Goal: Task Accomplishment & Management: Use online tool/utility

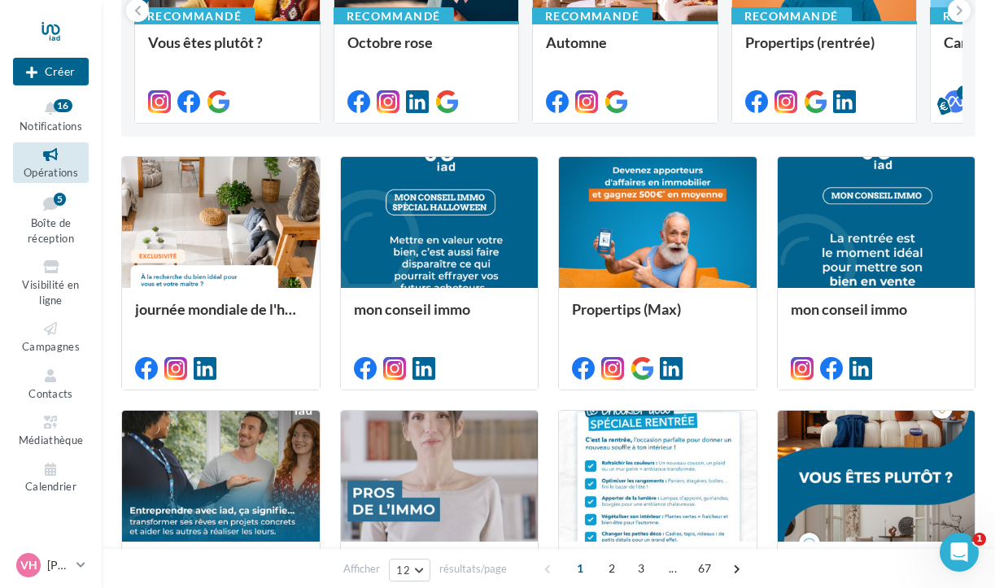
scroll to position [303, 0]
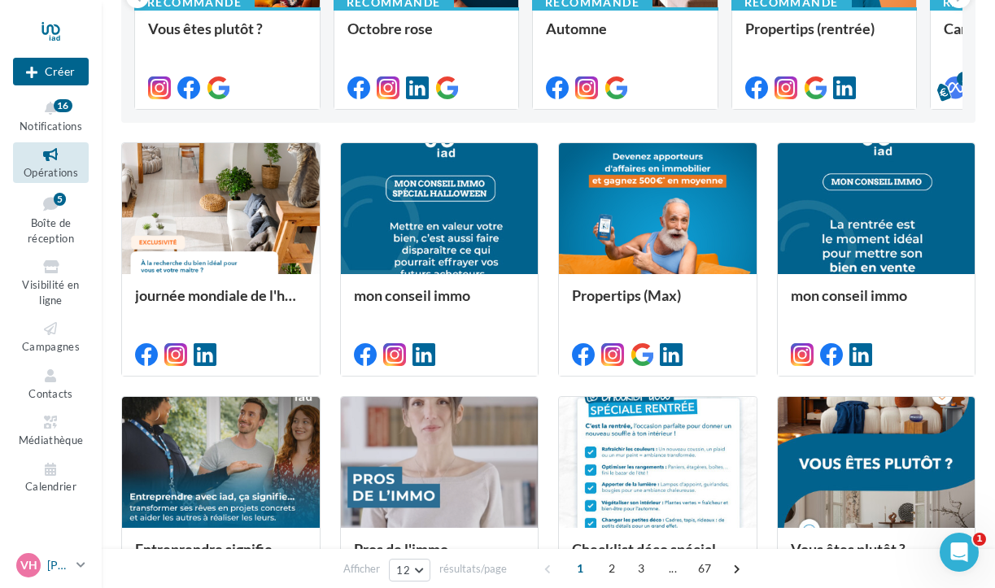
click at [31, 559] on span "VH" at bounding box center [28, 565] width 17 height 16
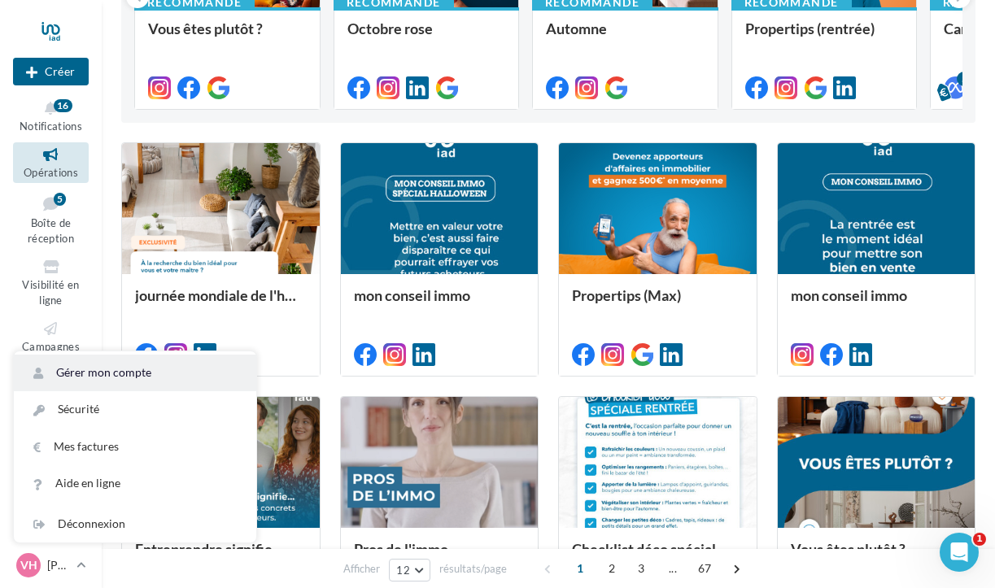
click at [133, 373] on link "Gérer mon compte" at bounding box center [135, 373] width 242 height 37
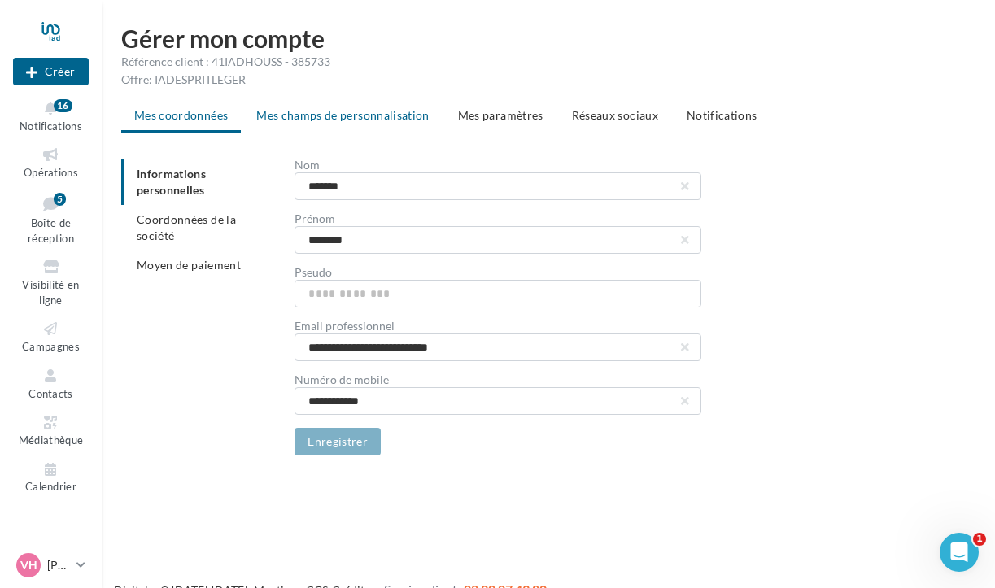
click at [392, 117] on span "Mes champs de personnalisation" at bounding box center [342, 115] width 173 height 14
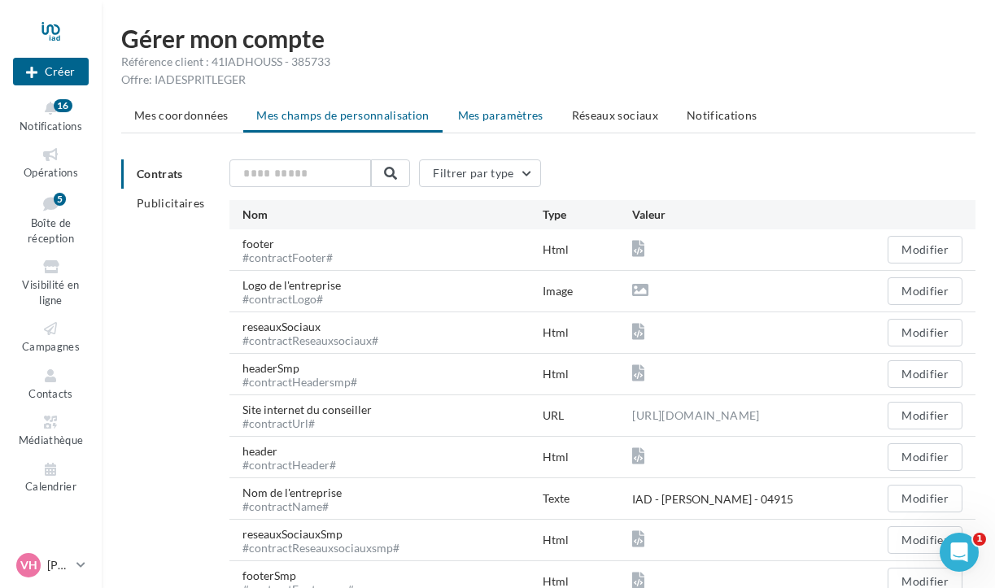
click at [516, 109] on span "Mes paramètres" at bounding box center [500, 115] width 85 height 14
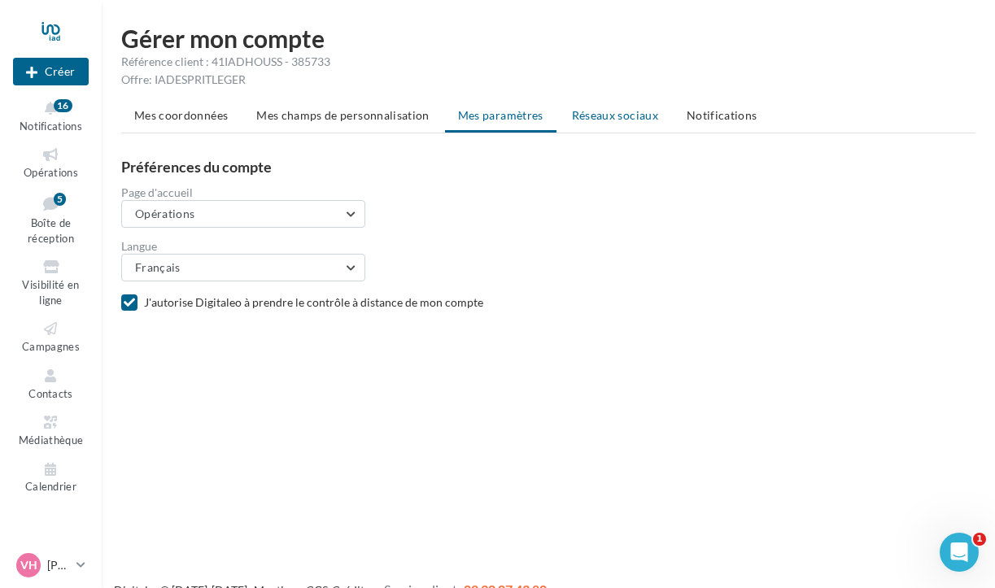
click at [644, 122] on span "Réseaux sociaux" at bounding box center [615, 115] width 86 height 14
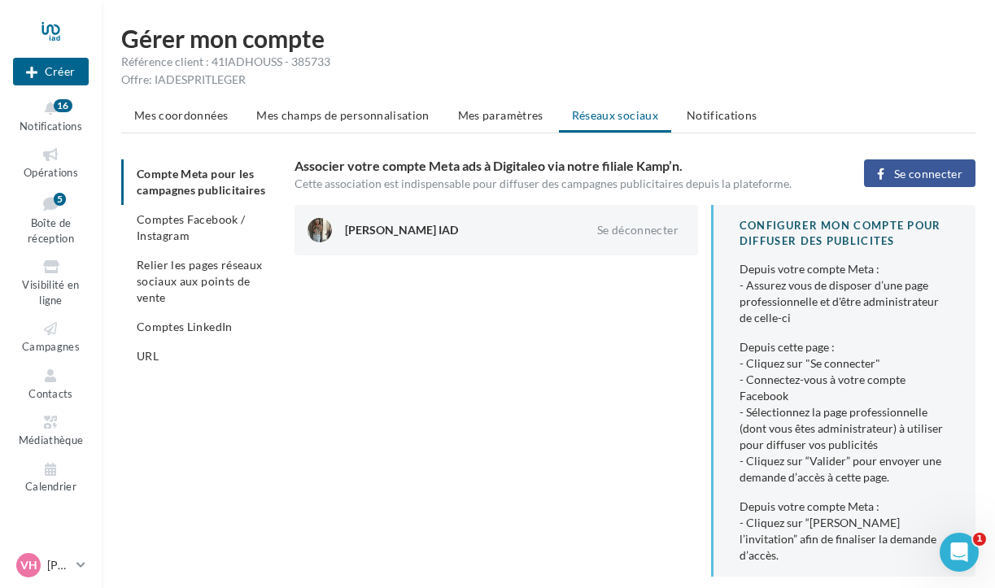
click at [939, 173] on span "Se connecter" at bounding box center [928, 174] width 68 height 13
click at [50, 467] on icon at bounding box center [51, 470] width 66 height 19
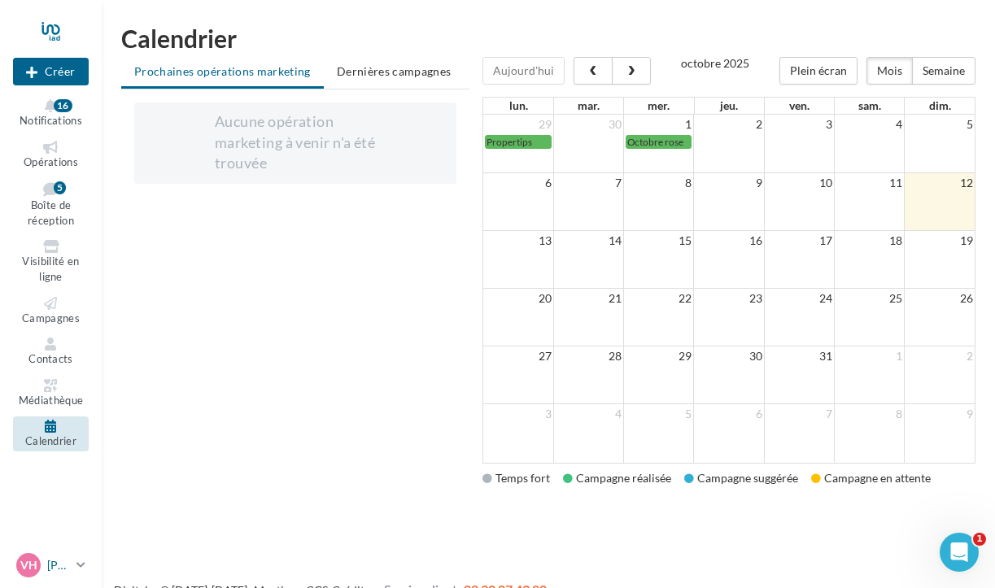
click at [47, 564] on p "[PERSON_NAME]" at bounding box center [58, 565] width 23 height 16
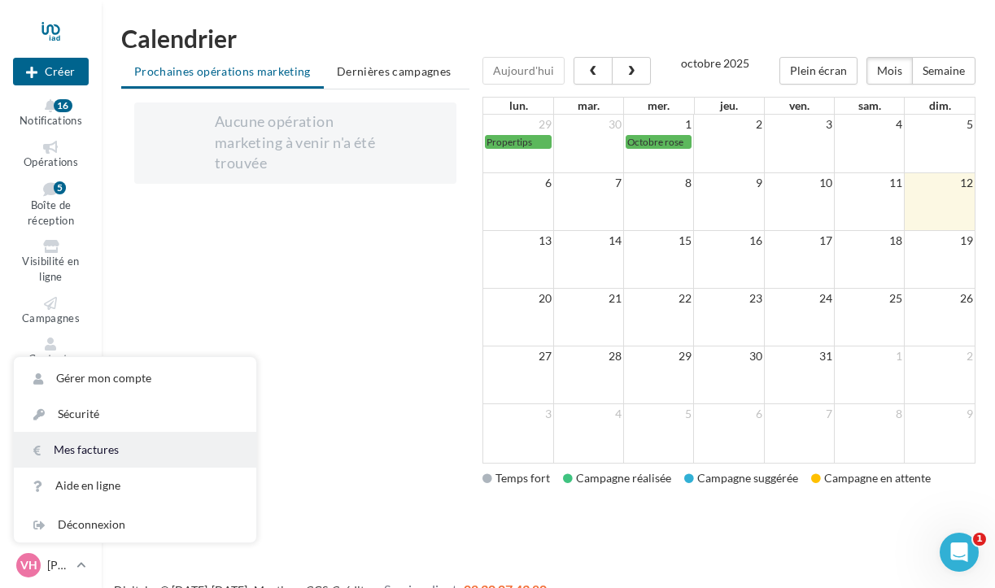
click at [73, 465] on link "Mes factures" at bounding box center [135, 450] width 242 height 36
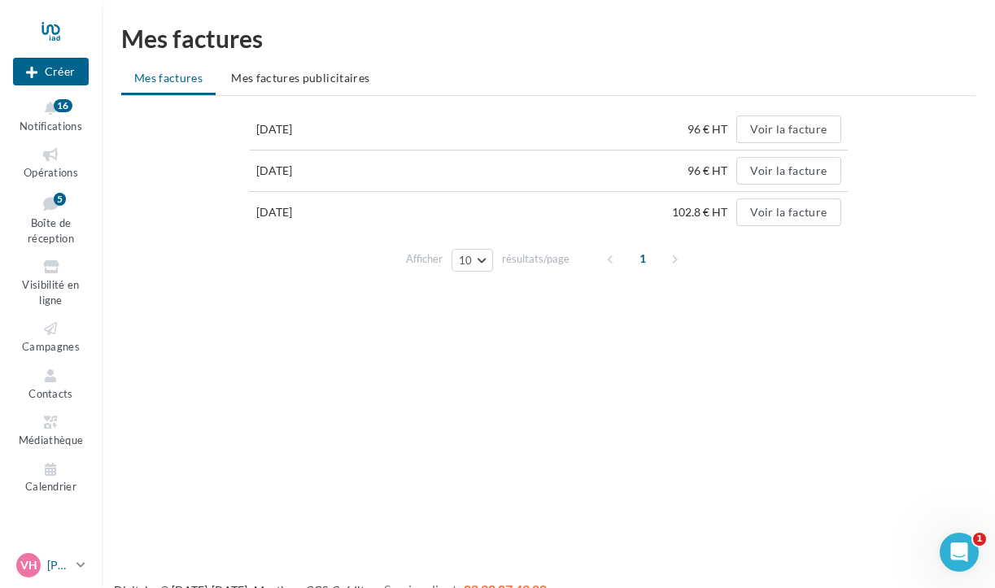
click at [80, 561] on icon at bounding box center [80, 565] width 9 height 14
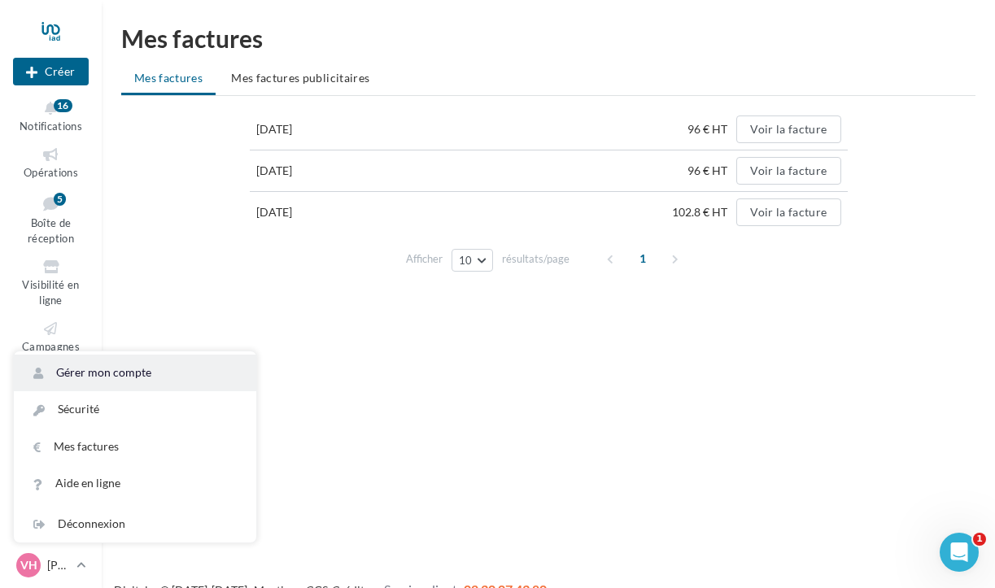
click at [123, 369] on link "Gérer mon compte" at bounding box center [135, 373] width 242 height 37
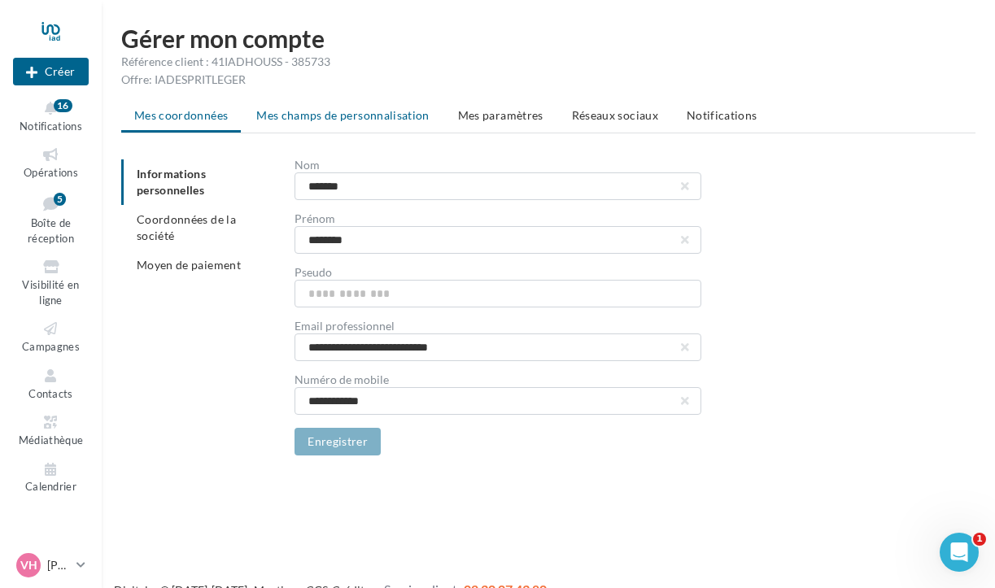
click at [352, 124] on li "Mes champs de personnalisation" at bounding box center [342, 115] width 199 height 29
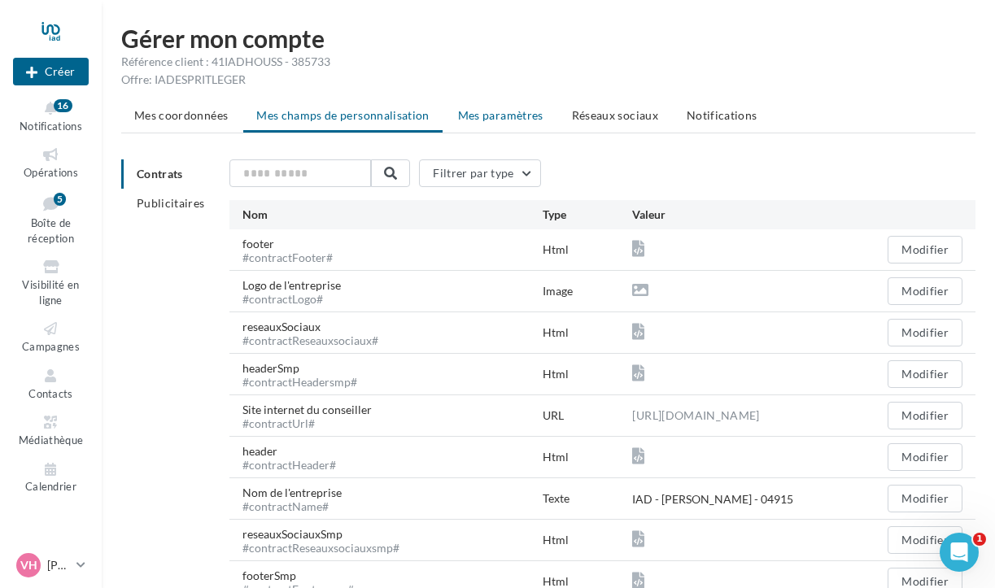
click at [508, 118] on span "Mes paramètres" at bounding box center [500, 115] width 85 height 14
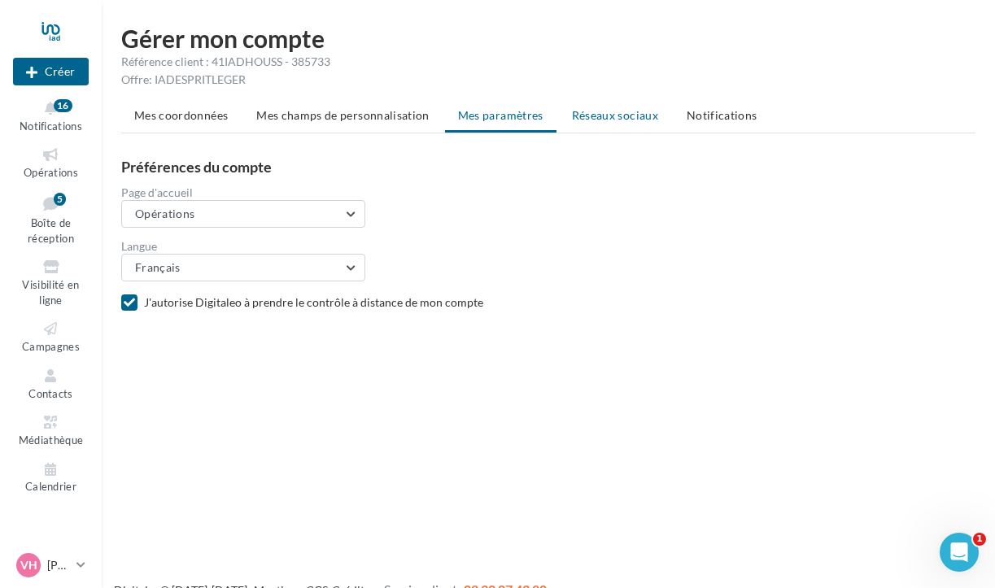
click at [613, 113] on span "Réseaux sociaux" at bounding box center [615, 115] width 86 height 14
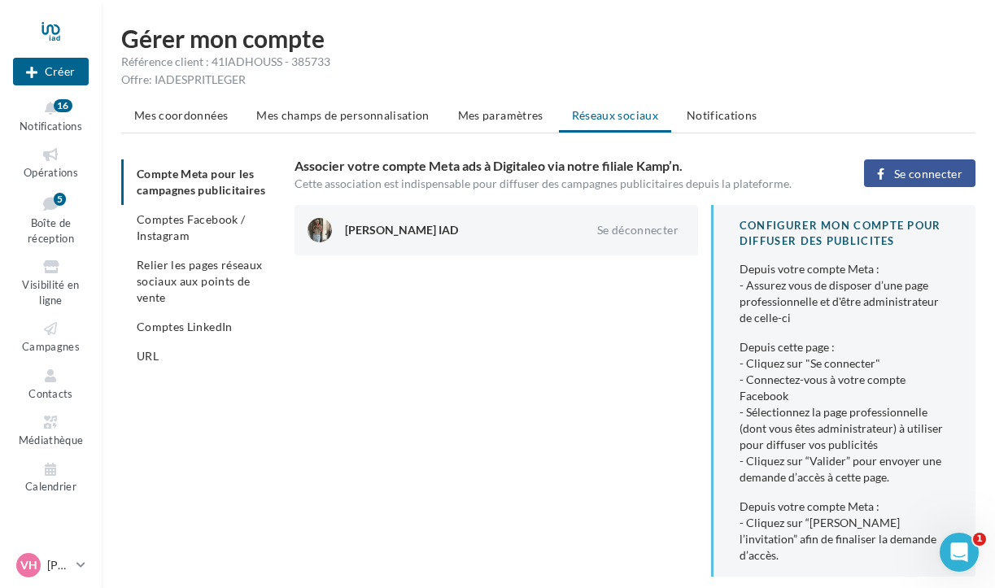
click at [922, 176] on span "Se connecter" at bounding box center [928, 174] width 68 height 13
click at [57, 103] on div "16" at bounding box center [63, 105] width 19 height 13
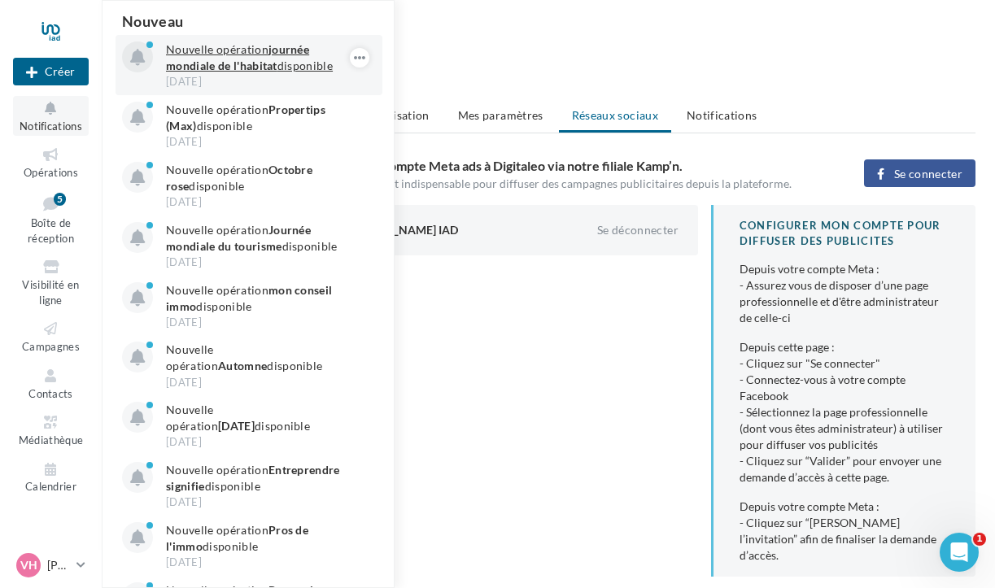
click at [291, 66] on p "Nouvelle opération journée mondiale de l'habitat disponible" at bounding box center [260, 57] width 189 height 33
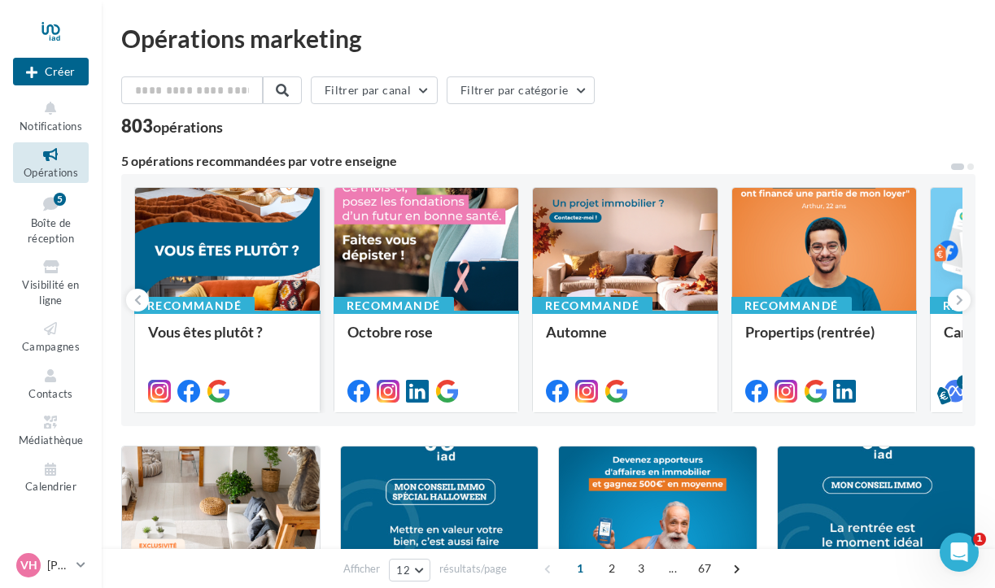
click at [226, 251] on div at bounding box center [227, 250] width 185 height 124
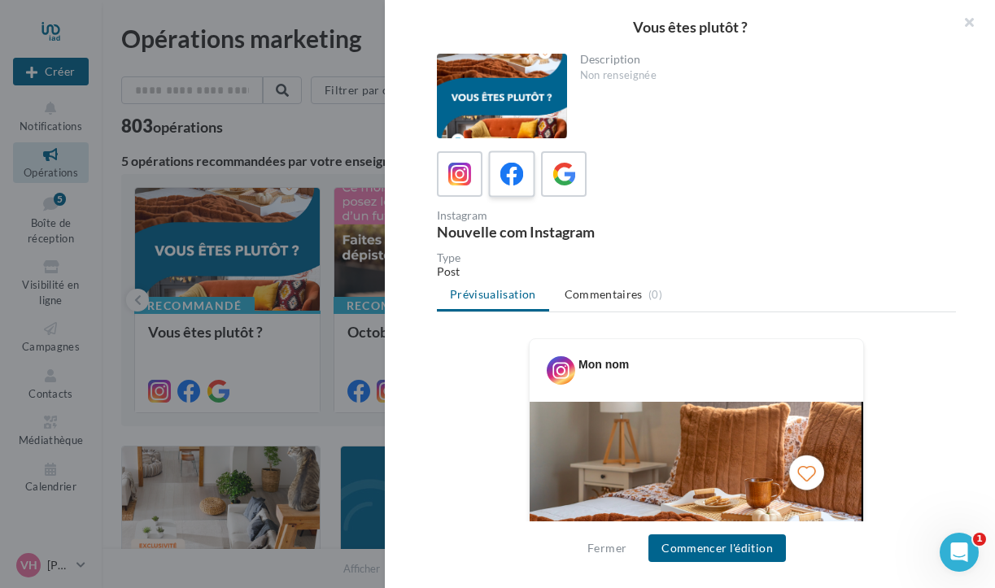
click at [513, 177] on icon at bounding box center [512, 175] width 24 height 24
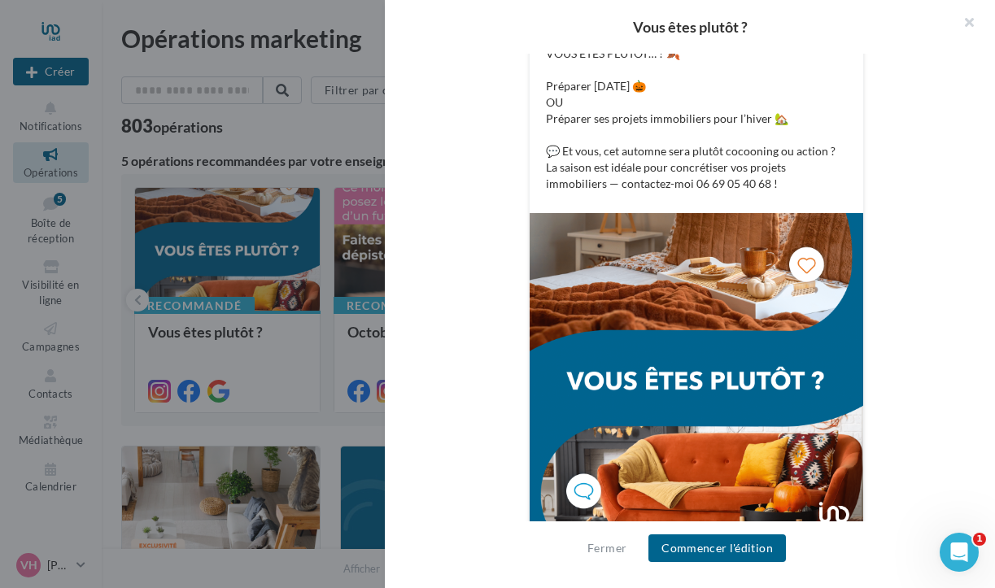
scroll to position [379, 0]
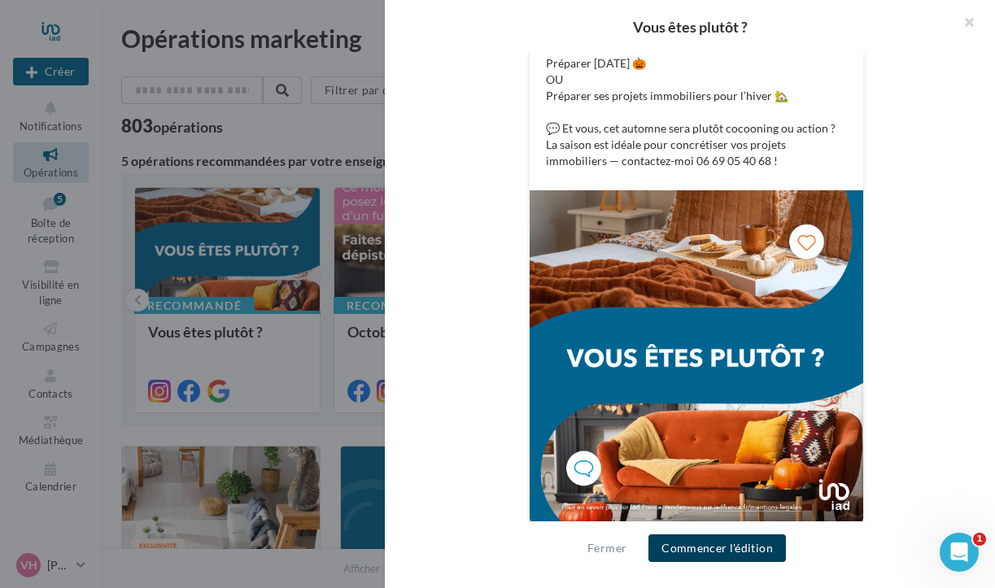
click at [746, 548] on button "Commencer l'édition" at bounding box center [717, 549] width 138 height 28
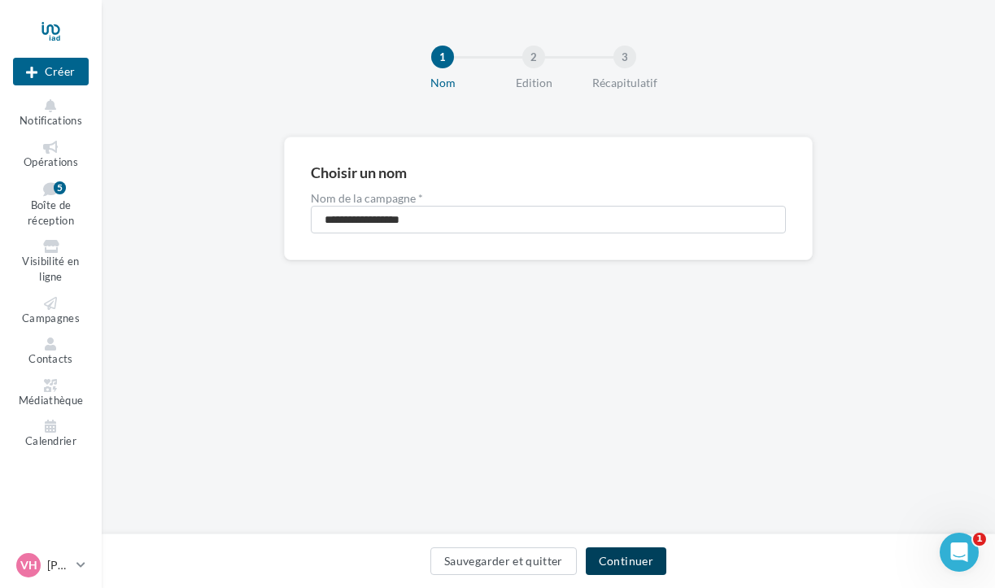
click at [627, 558] on button "Continuer" at bounding box center [626, 562] width 81 height 28
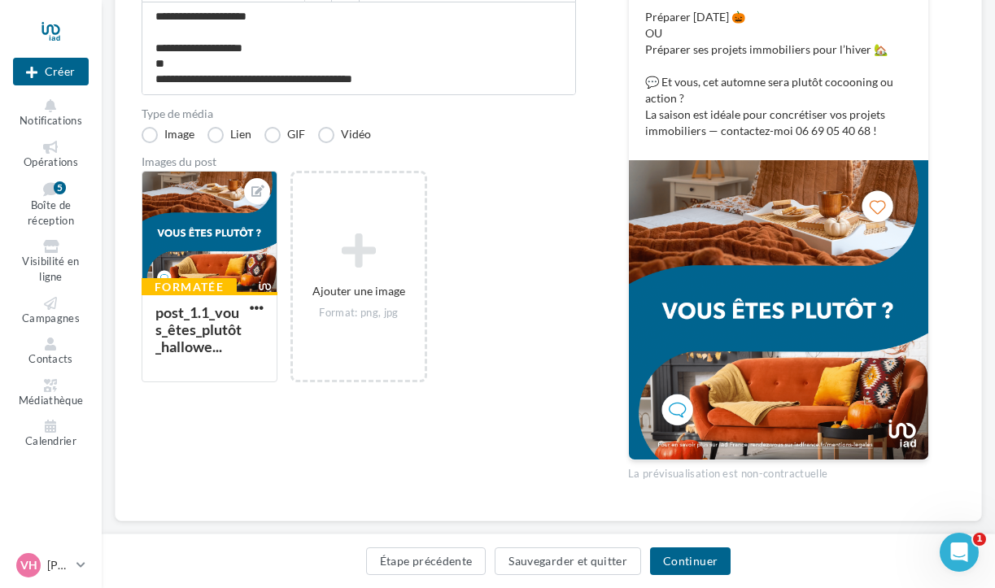
scroll to position [322, 0]
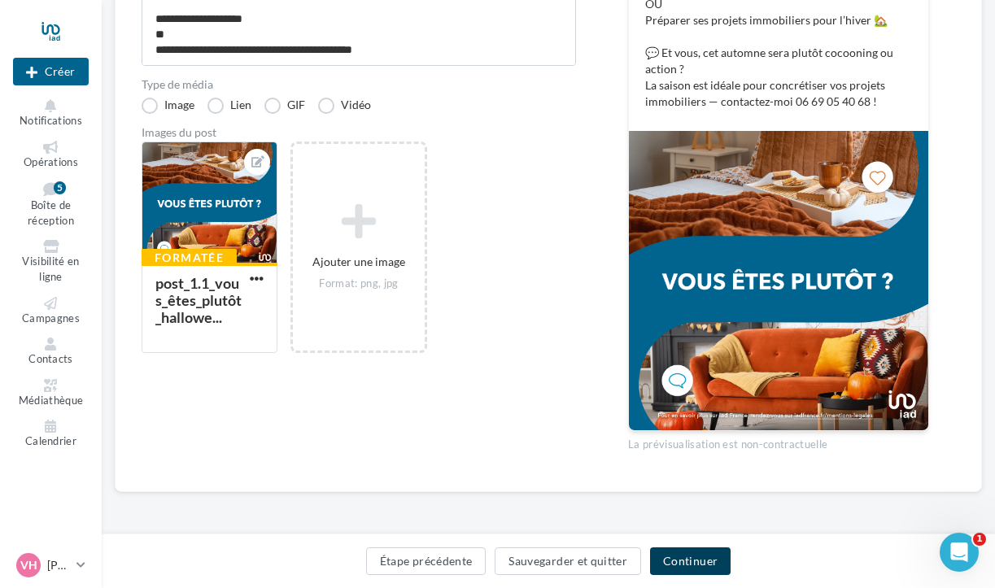
click at [675, 561] on button "Continuer" at bounding box center [690, 562] width 81 height 28
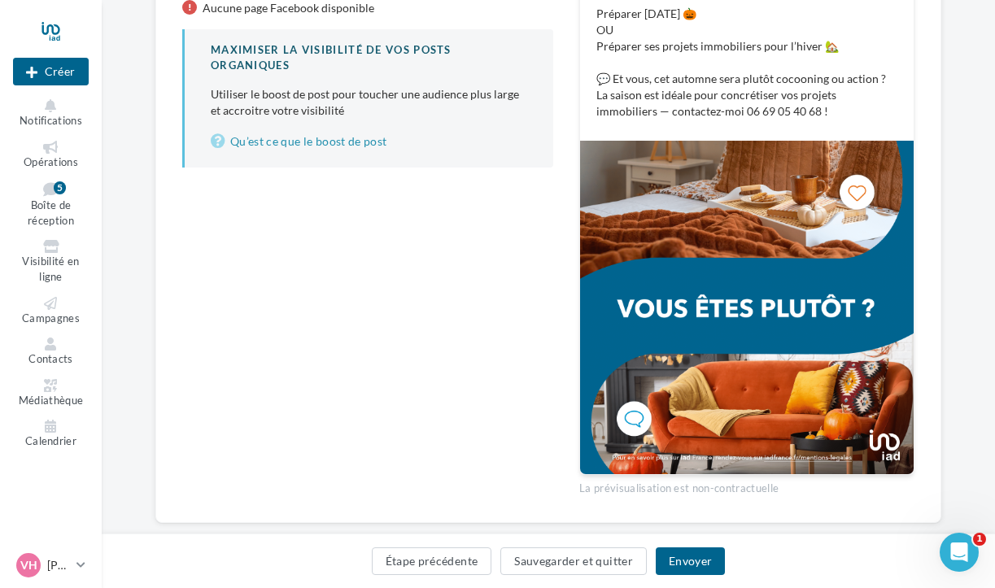
scroll to position [338, 0]
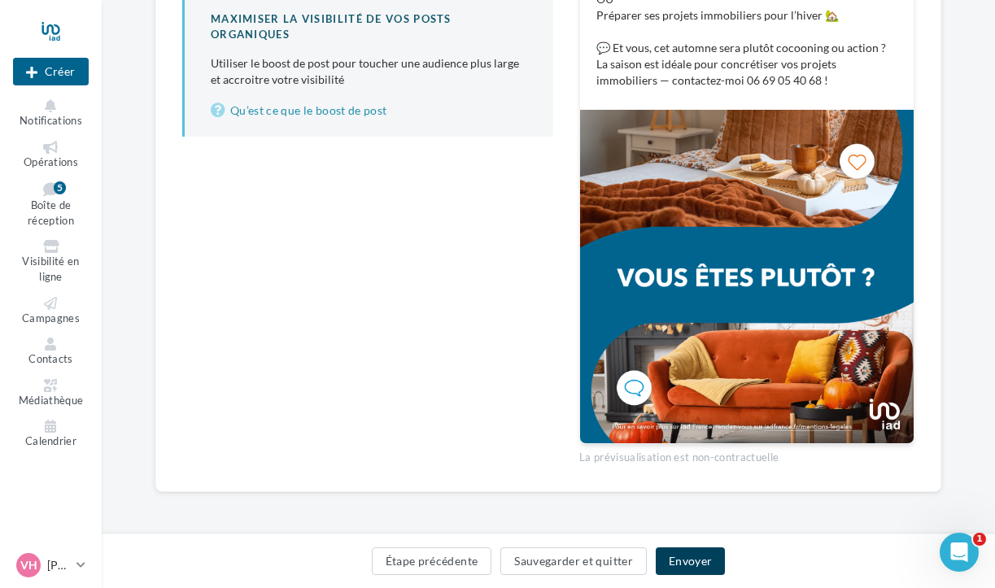
click at [693, 562] on button "Envoyer" at bounding box center [690, 562] width 69 height 28
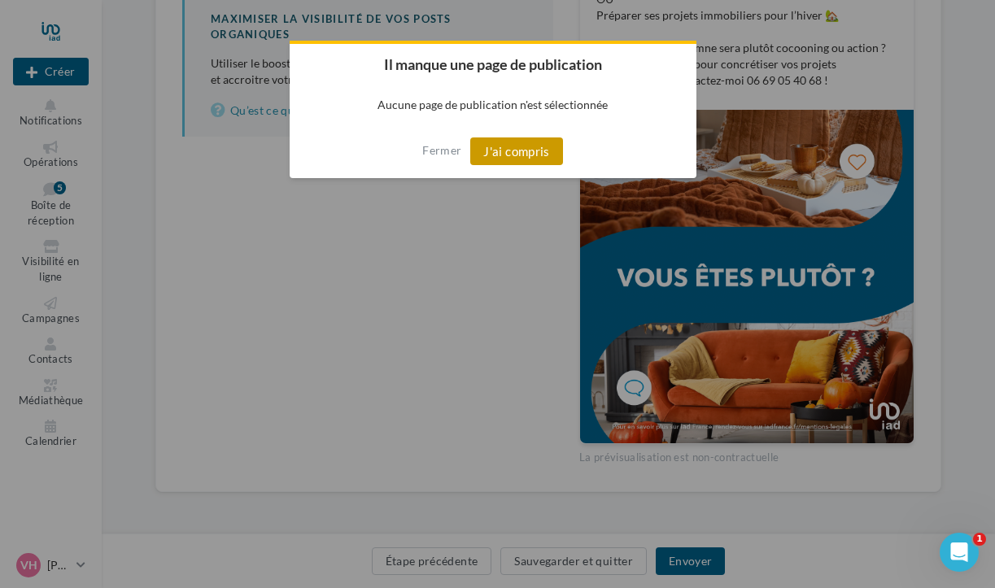
click at [513, 153] on button "J'ai compris" at bounding box center [516, 152] width 93 height 28
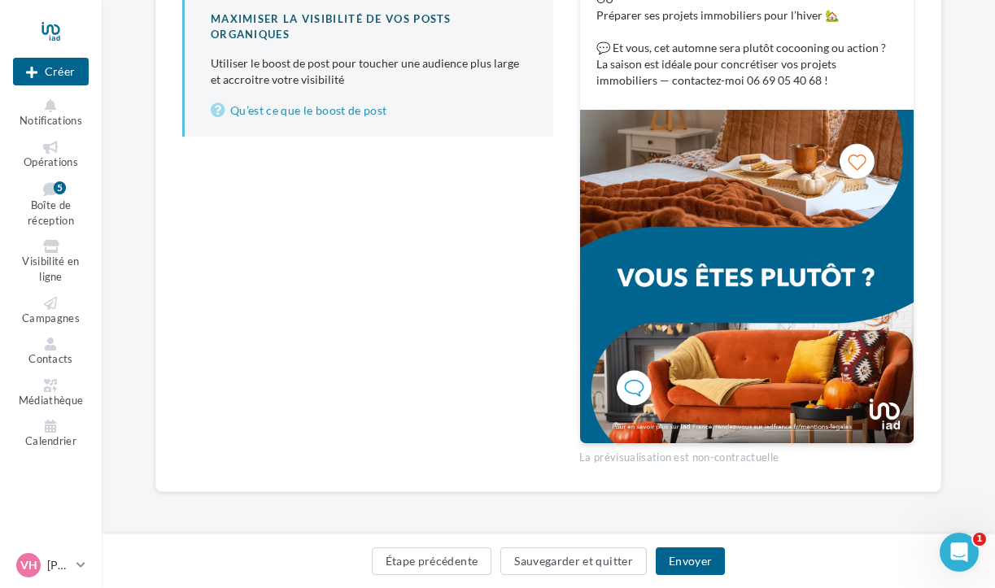
click at [744, 220] on img at bounding box center [747, 277] width 334 height 334
click at [444, 563] on button "Étape précédente" at bounding box center [432, 562] width 120 height 28
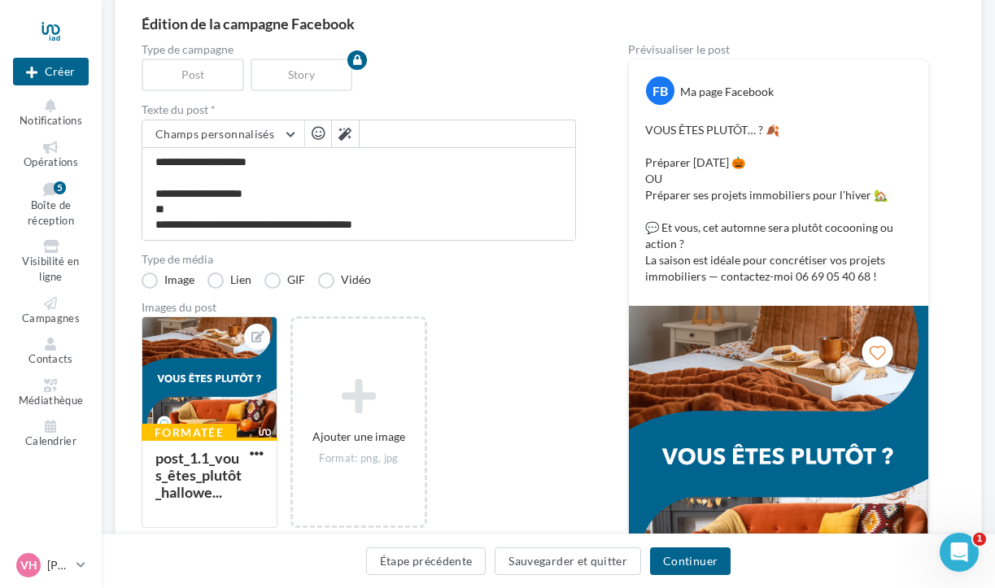
scroll to position [148, 0]
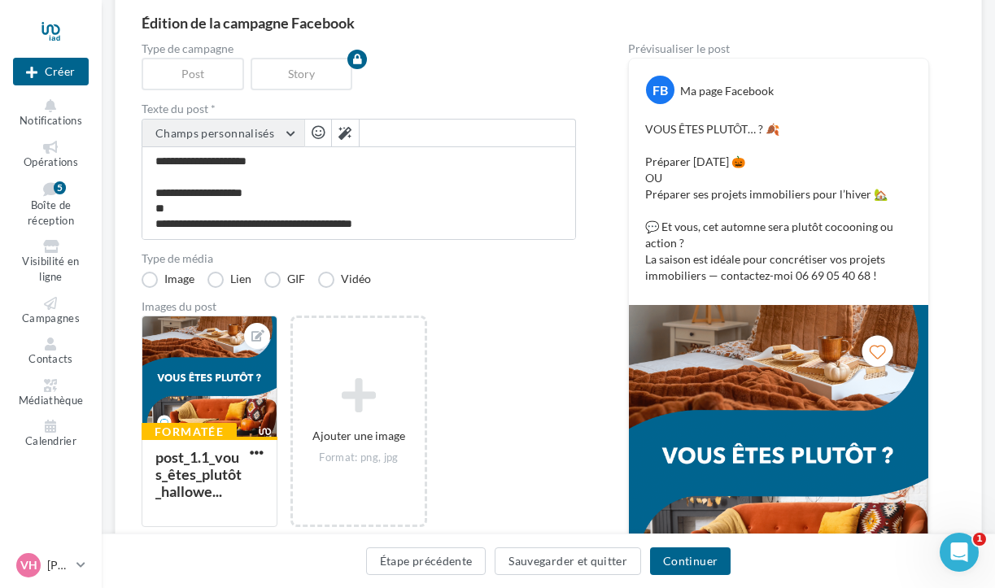
click at [290, 131] on button "Champs personnalisés" at bounding box center [223, 134] width 162 height 28
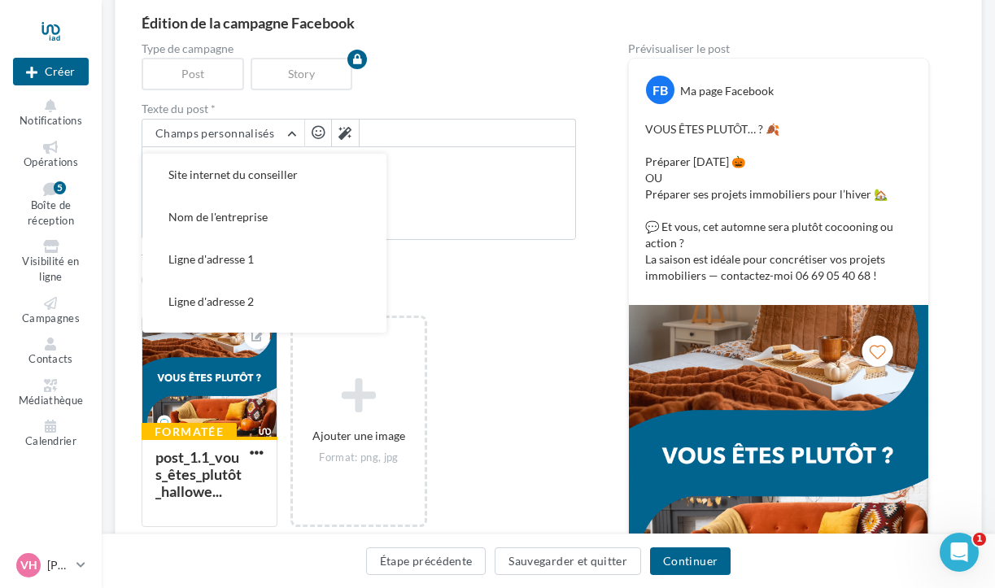
click at [315, 133] on span "button" at bounding box center [318, 132] width 13 height 14
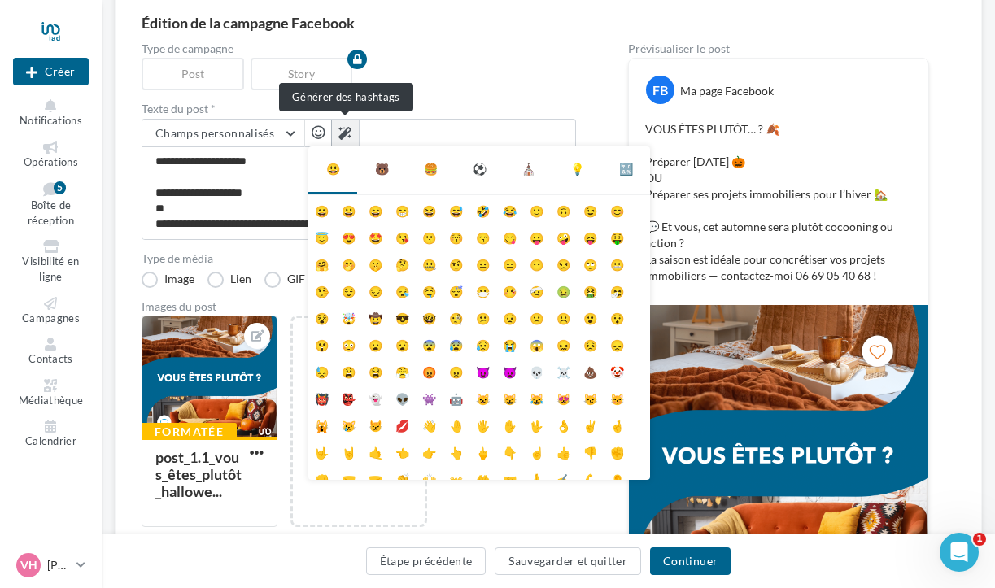
click at [345, 133] on icon at bounding box center [344, 133] width 13 height 13
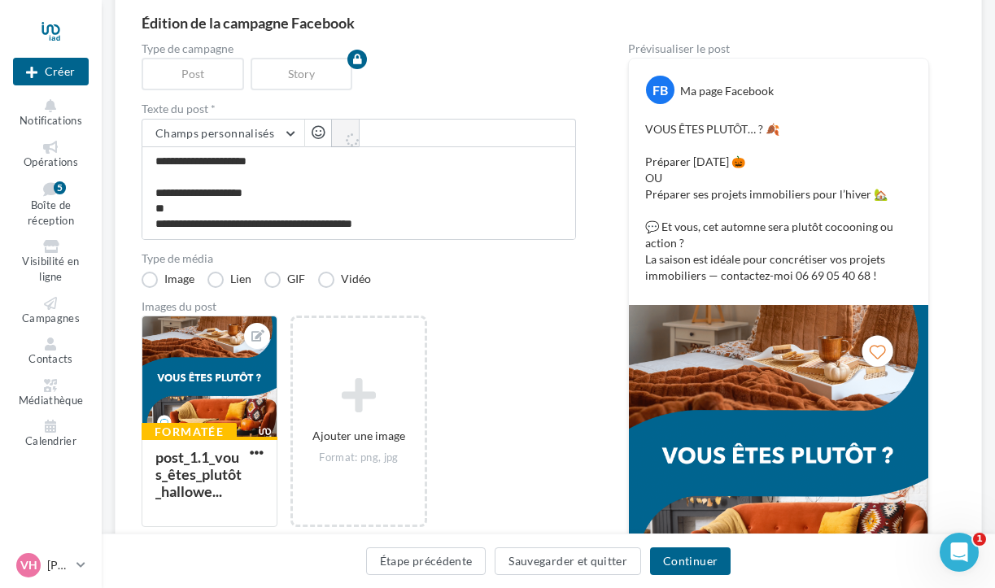
type textarea "**********"
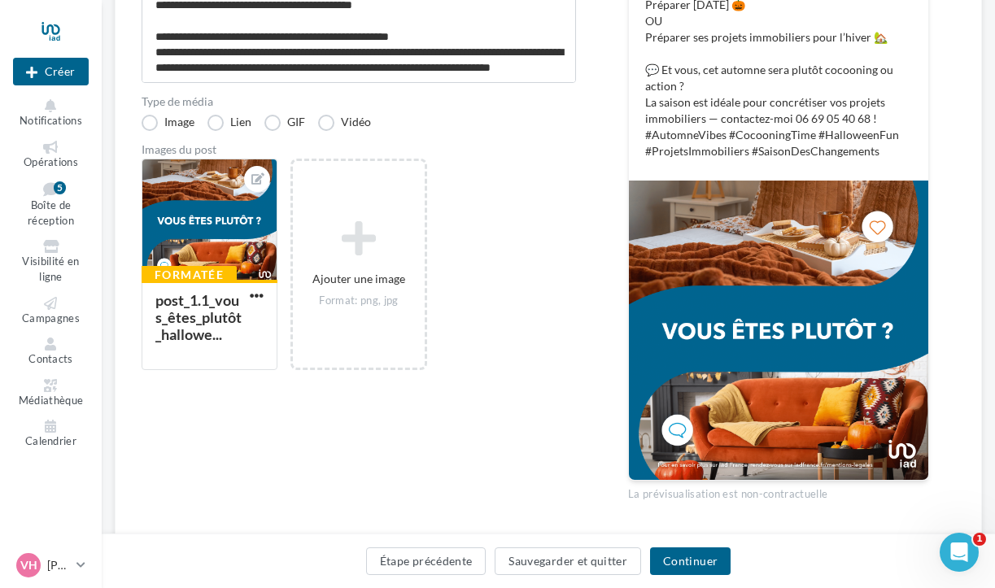
scroll to position [355, 0]
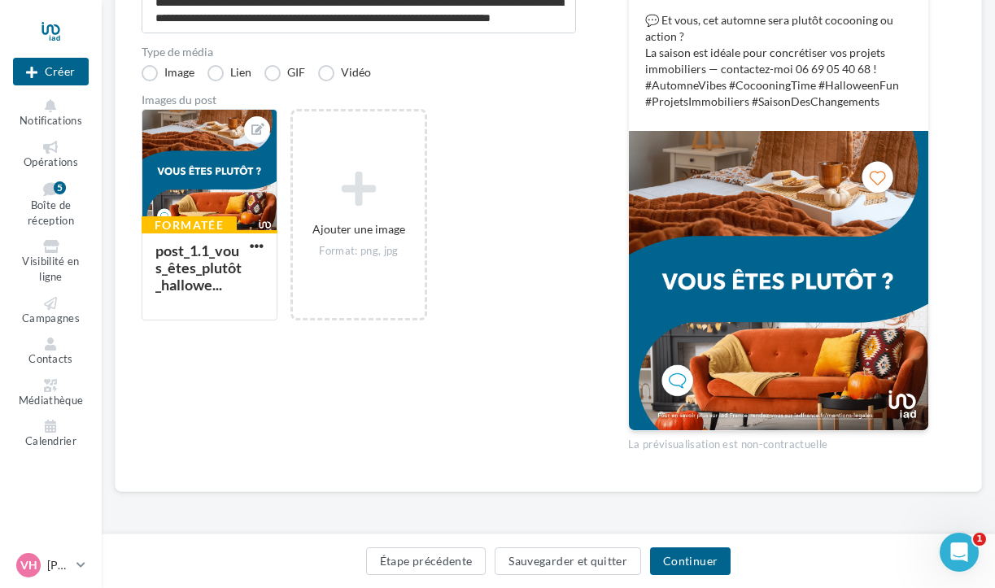
click at [787, 301] on img at bounding box center [778, 280] width 299 height 299
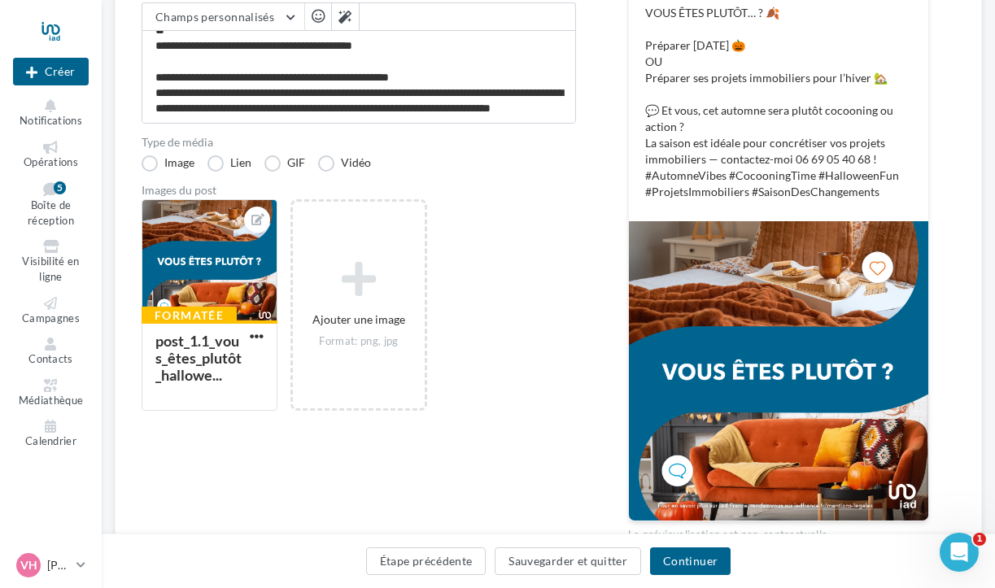
scroll to position [251, 0]
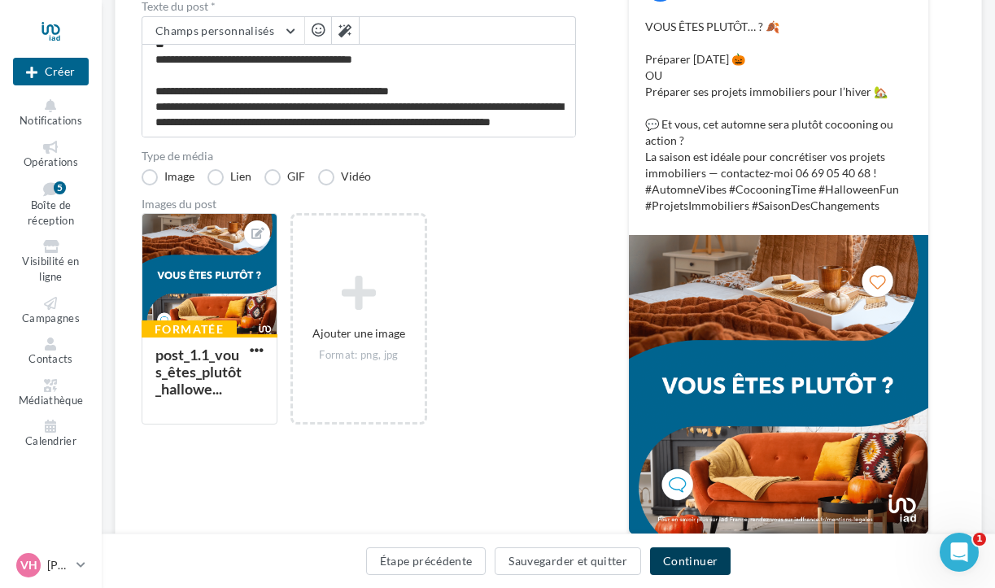
click at [669, 563] on button "Continuer" at bounding box center [690, 562] width 81 height 28
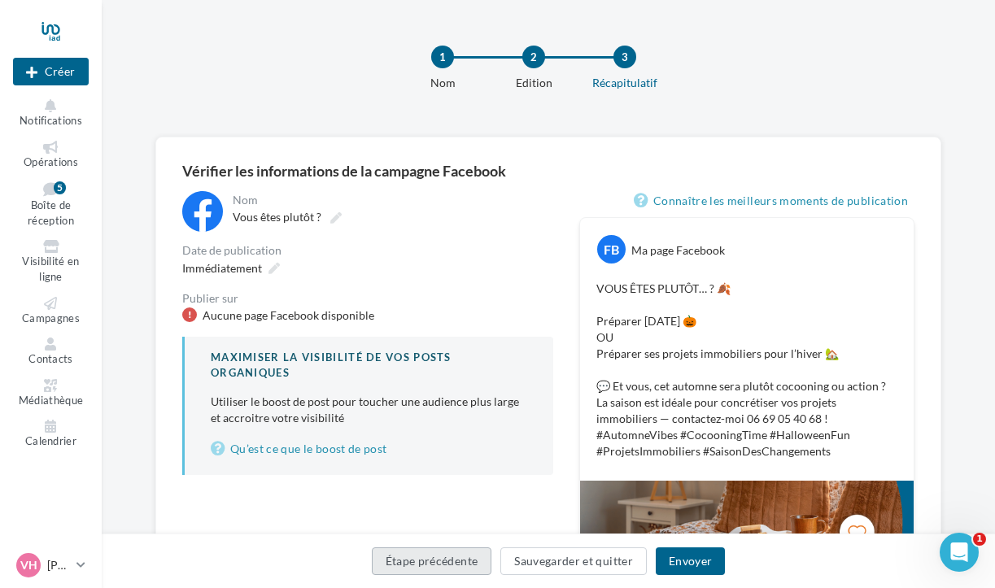
click at [431, 564] on button "Étape précédente" at bounding box center [432, 562] width 120 height 28
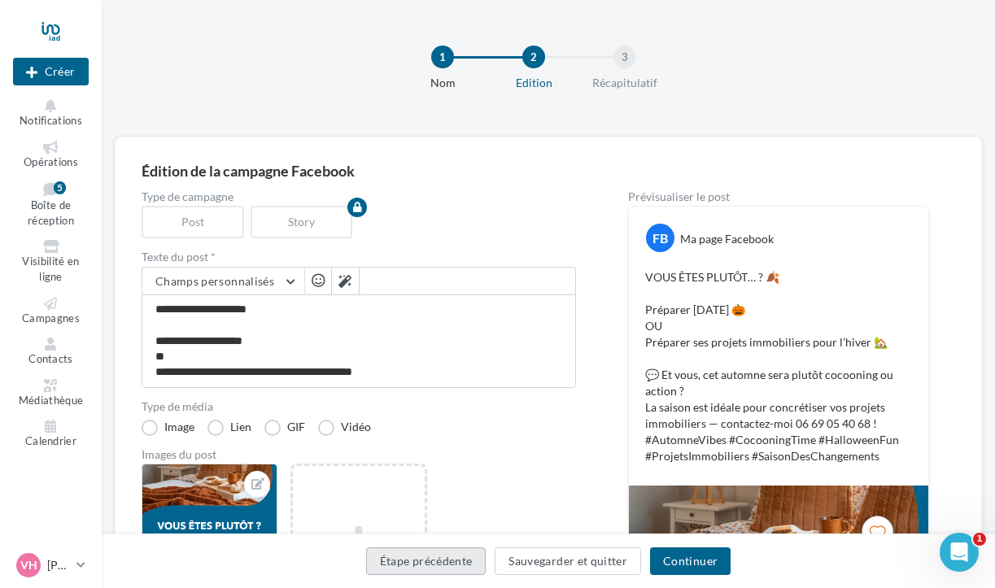
click at [431, 564] on button "Étape précédente" at bounding box center [426, 562] width 120 height 28
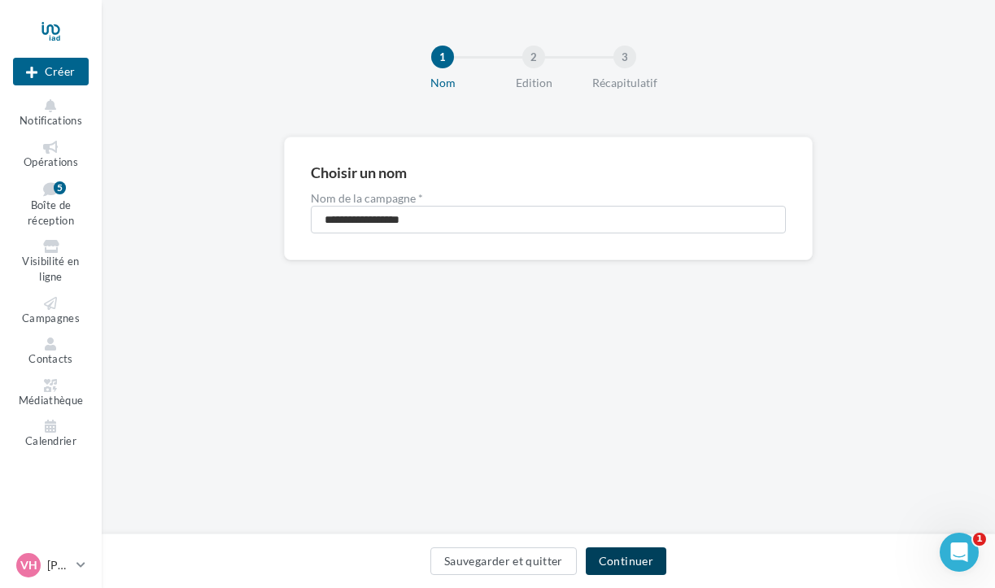
click at [637, 561] on button "Continuer" at bounding box center [626, 562] width 81 height 28
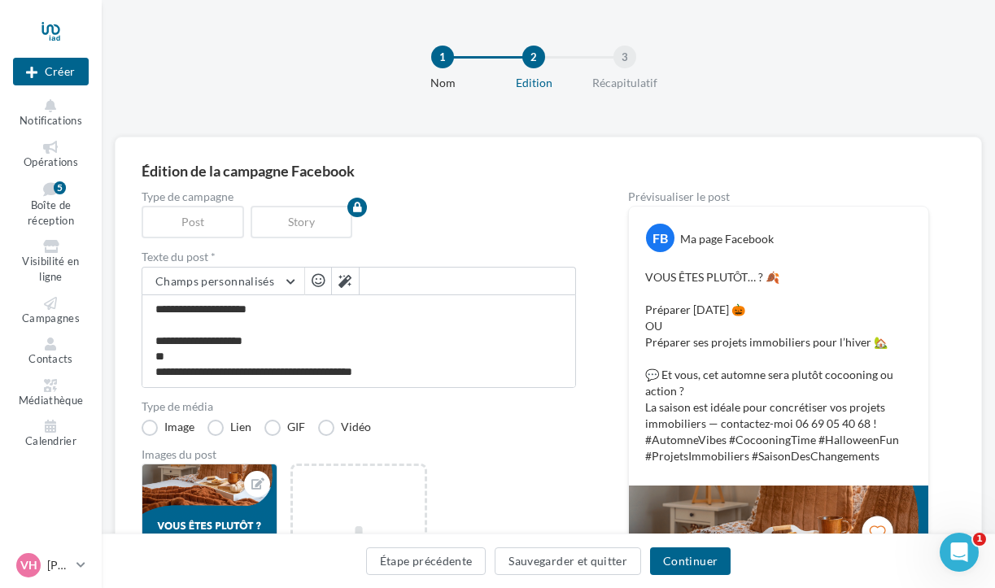
click at [723, 242] on div "Ma page Facebook" at bounding box center [727, 239] width 94 height 16
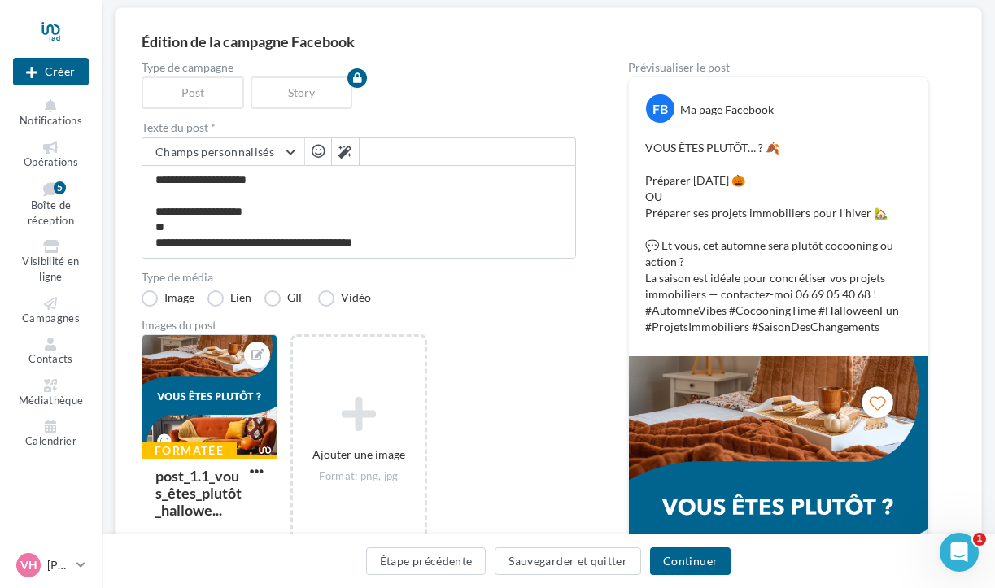
scroll to position [355, 0]
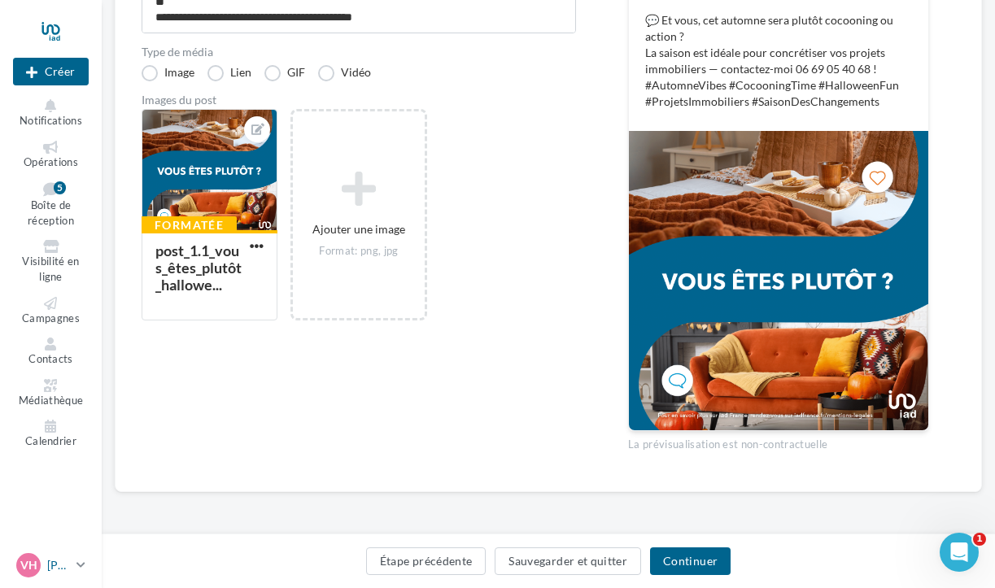
click at [38, 565] on div "VH" at bounding box center [28, 565] width 24 height 24
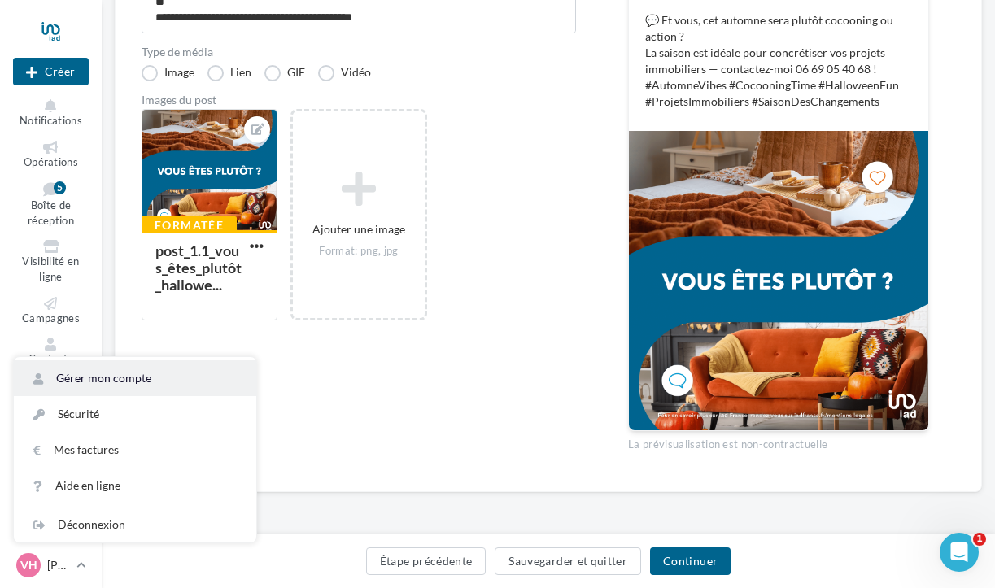
click at [141, 378] on link "Gérer mon compte" at bounding box center [135, 378] width 242 height 36
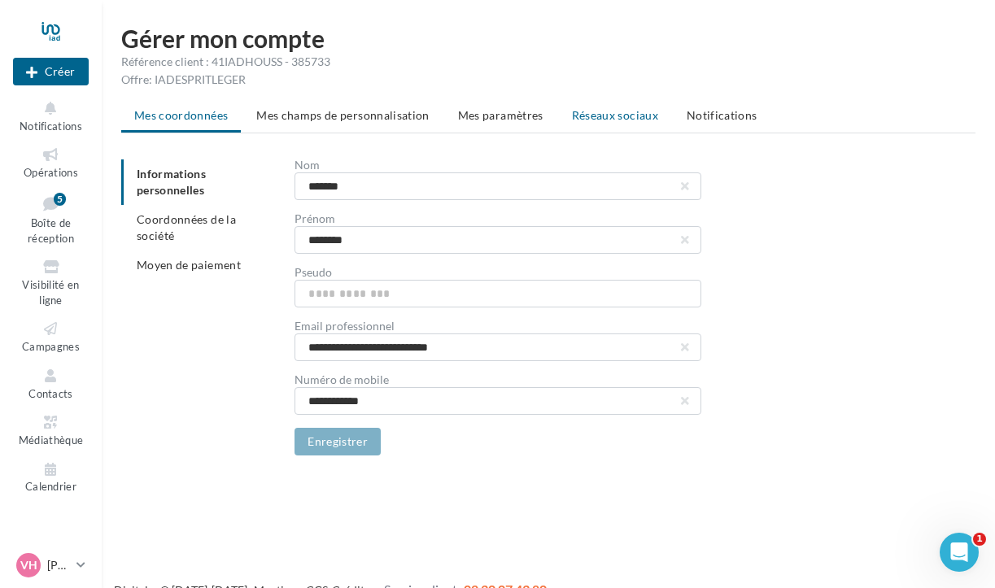
click at [625, 118] on span "Réseaux sociaux" at bounding box center [615, 115] width 86 height 14
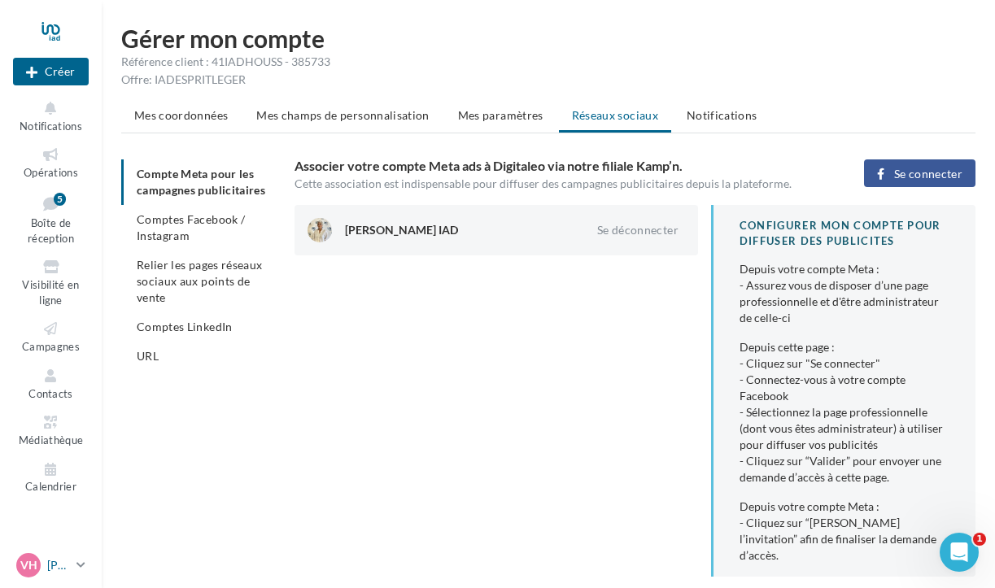
click at [50, 561] on p "[PERSON_NAME]" at bounding box center [58, 565] width 23 height 16
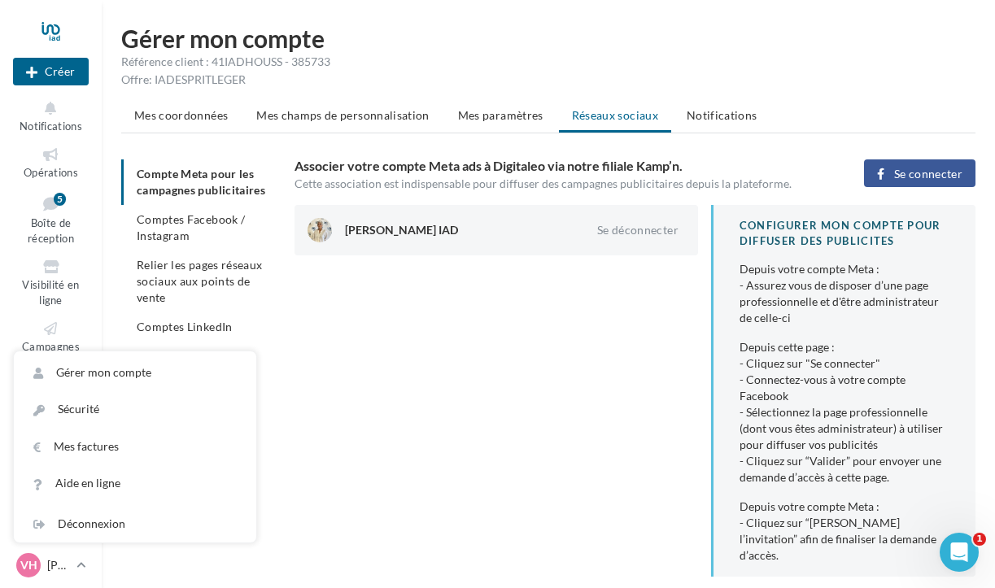
click at [425, 382] on div "Virginie Houssin IAD Se déconnecter CONFIGURER MON COMPTE POUR DIFFUSER DES PUB…" at bounding box center [642, 480] width 694 height 550
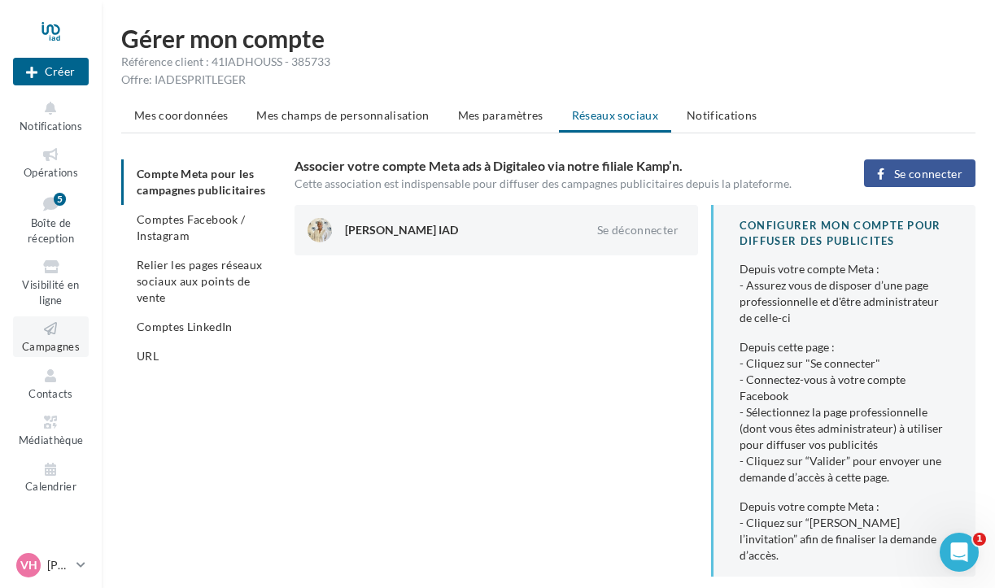
click at [50, 347] on span "Campagnes" at bounding box center [51, 346] width 58 height 13
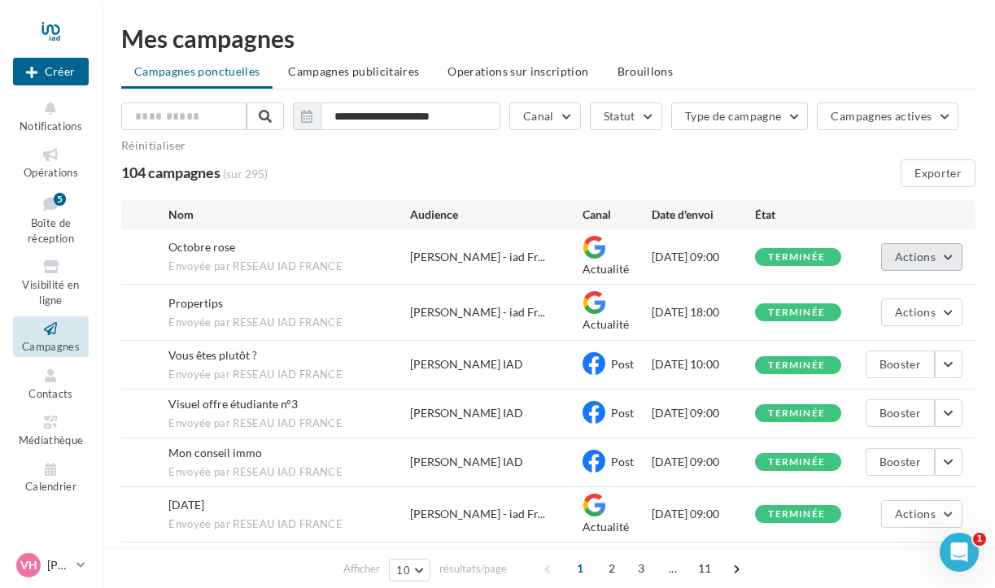
click at [931, 256] on span "Actions" at bounding box center [915, 257] width 41 height 14
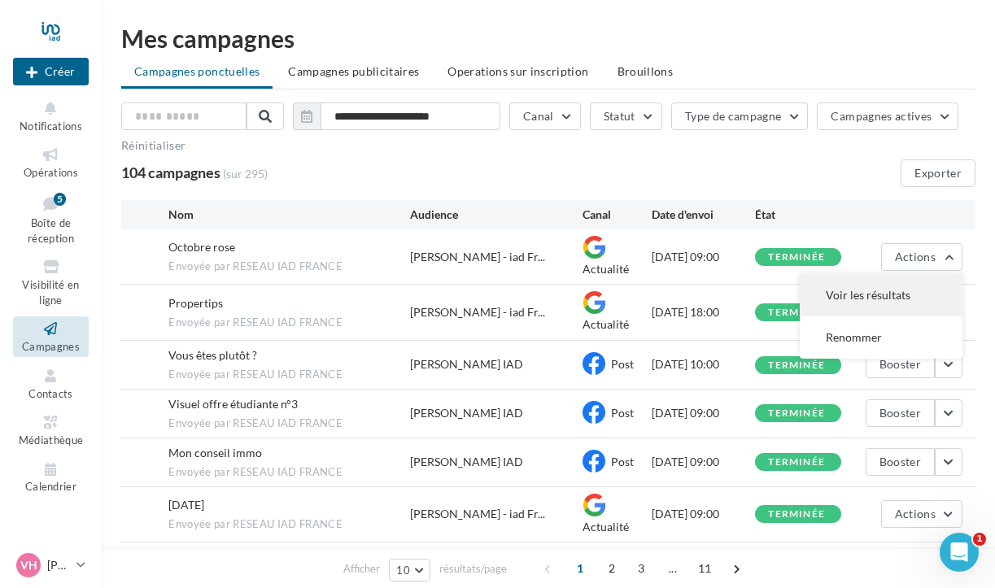
click at [901, 302] on button "Voir les résultats" at bounding box center [881, 295] width 163 height 42
